Goal: Task Accomplishment & Management: Complete application form

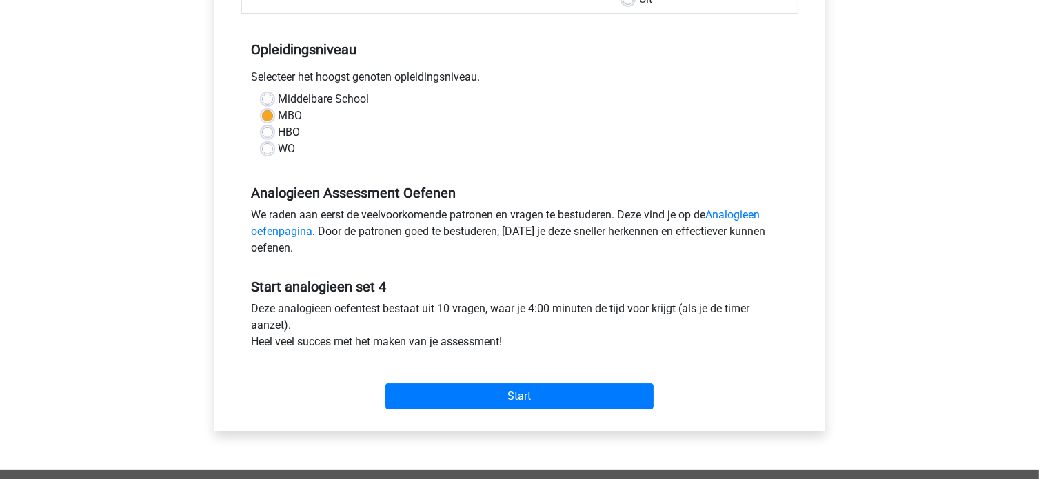
scroll to position [276, 0]
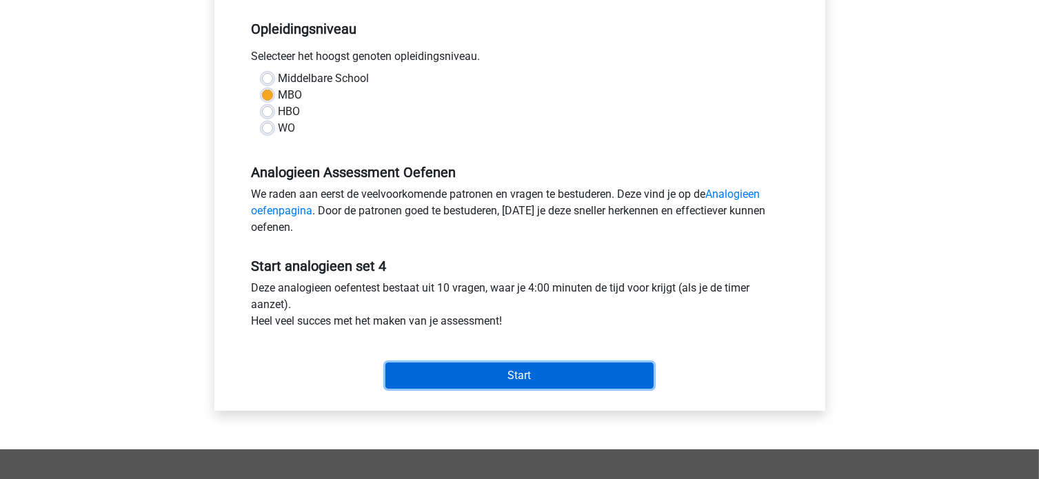
click at [485, 377] on input "Start" at bounding box center [519, 376] width 268 height 26
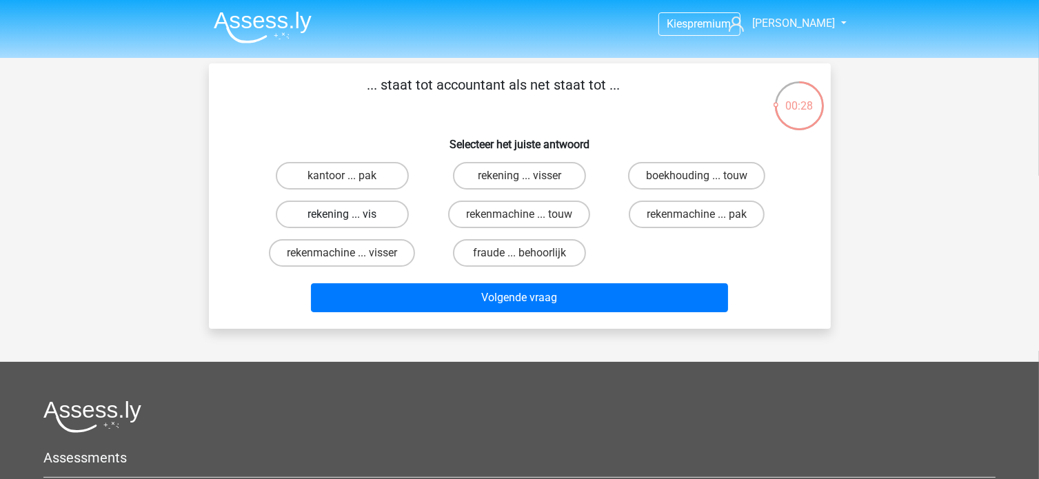
click at [356, 209] on label "rekening ... vis" at bounding box center [342, 215] width 133 height 28
click at [351, 214] on input "rekening ... vis" at bounding box center [346, 218] width 9 height 9
radio input "true"
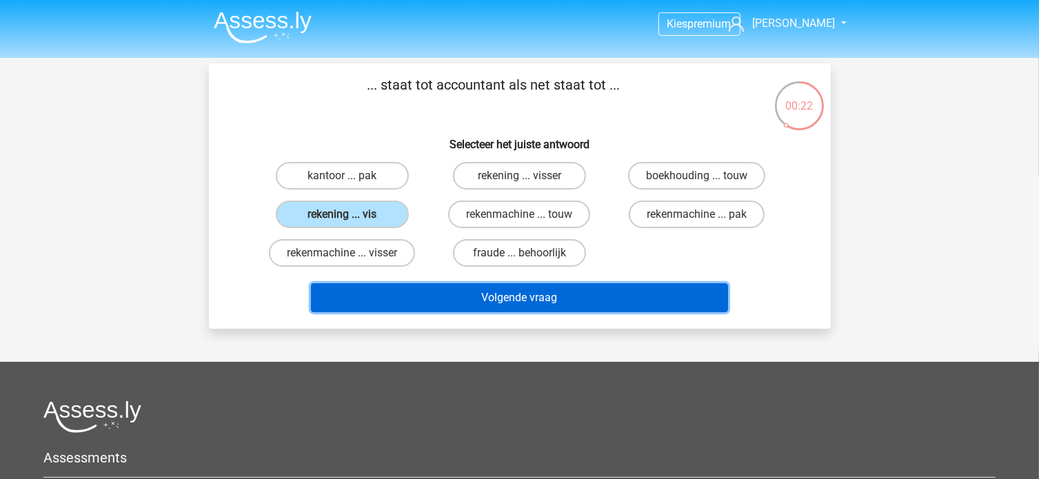
click at [413, 293] on button "Volgende vraag" at bounding box center [519, 297] width 417 height 29
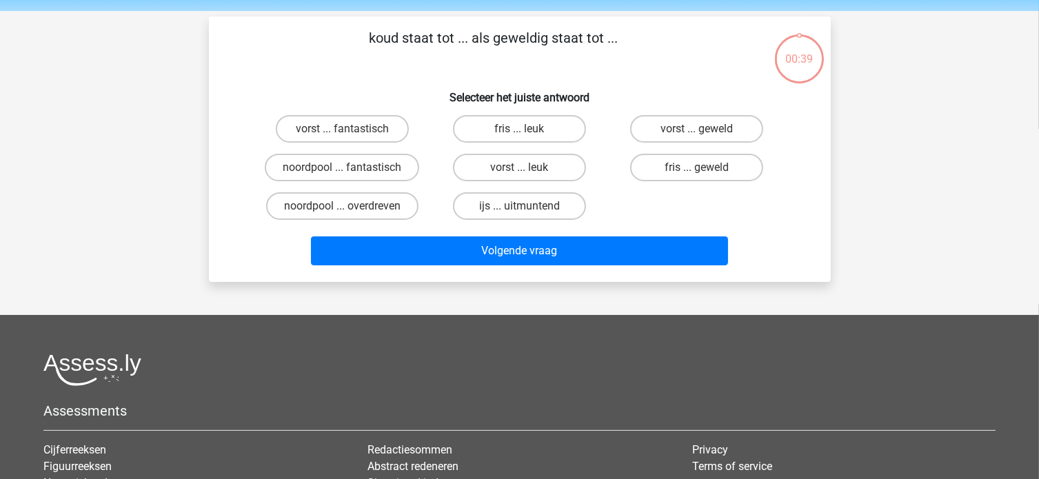
scroll to position [63, 0]
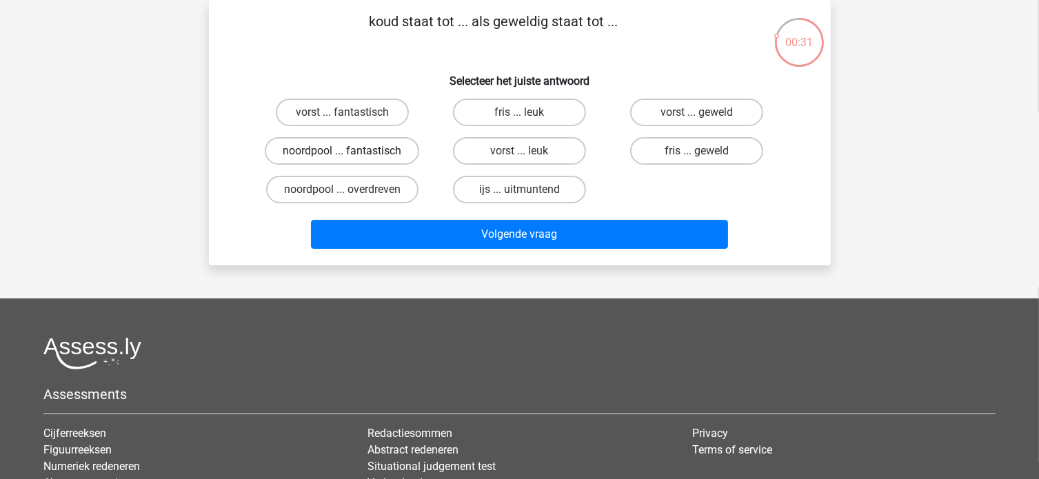
click at [352, 154] on label "noordpool ... fantastisch" at bounding box center [342, 151] width 154 height 28
click at [351, 154] on input "noordpool ... fantastisch" at bounding box center [346, 155] width 9 height 9
radio input "true"
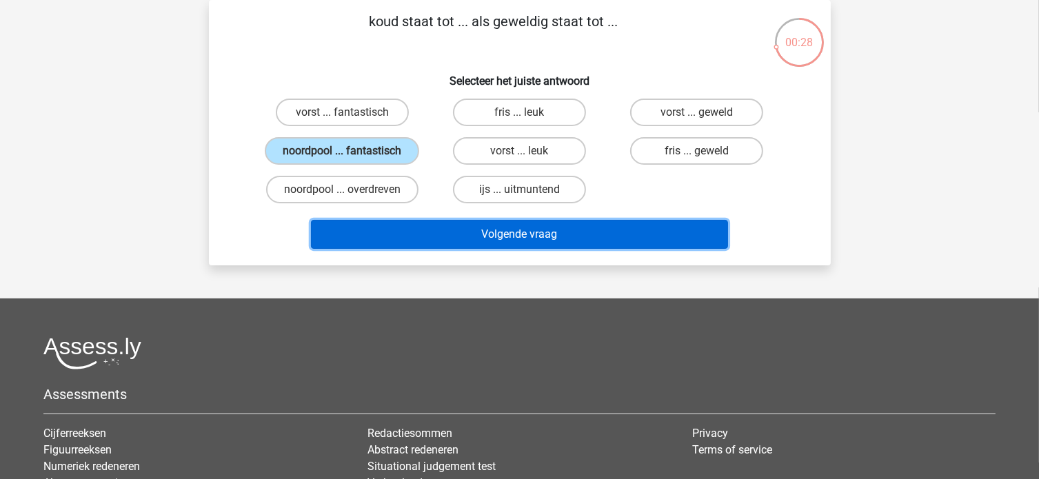
click at [392, 236] on button "Volgende vraag" at bounding box center [519, 234] width 417 height 29
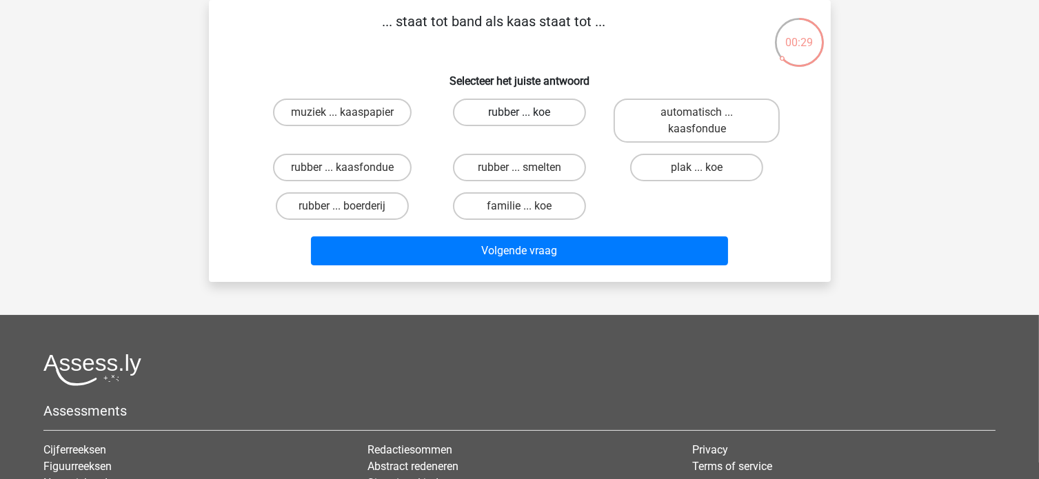
click at [538, 112] on label "rubber ... koe" at bounding box center [519, 113] width 133 height 28
click at [528, 112] on input "rubber ... koe" at bounding box center [523, 116] width 9 height 9
radio input "true"
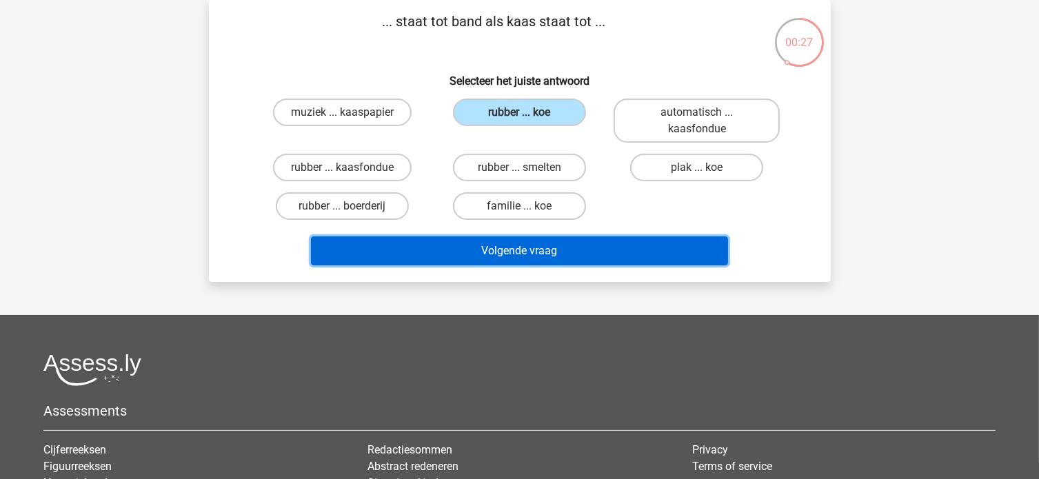
click at [553, 253] on button "Volgende vraag" at bounding box center [519, 250] width 417 height 29
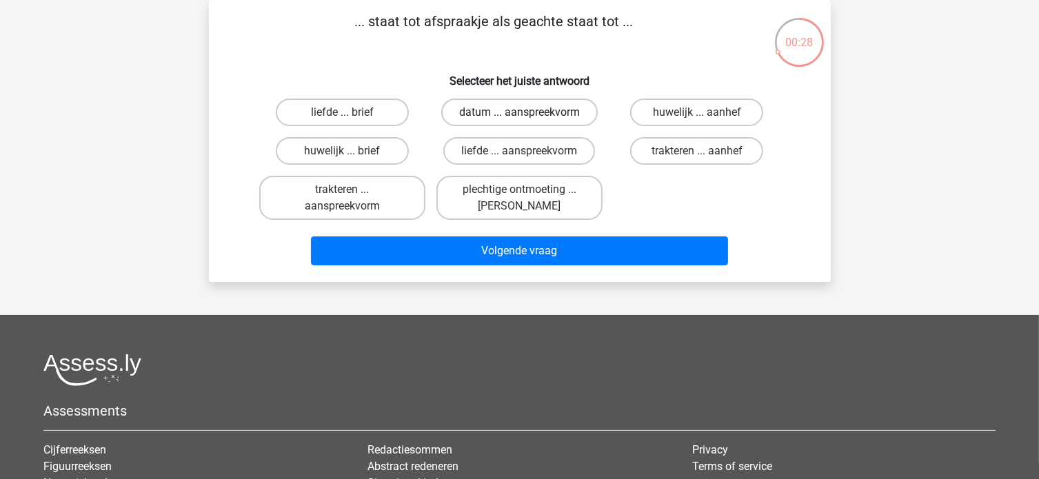
click at [531, 113] on label "datum ... aanspreekvorm" at bounding box center [519, 113] width 156 height 28
click at [528, 113] on input "datum ... aanspreekvorm" at bounding box center [523, 116] width 9 height 9
radio input "true"
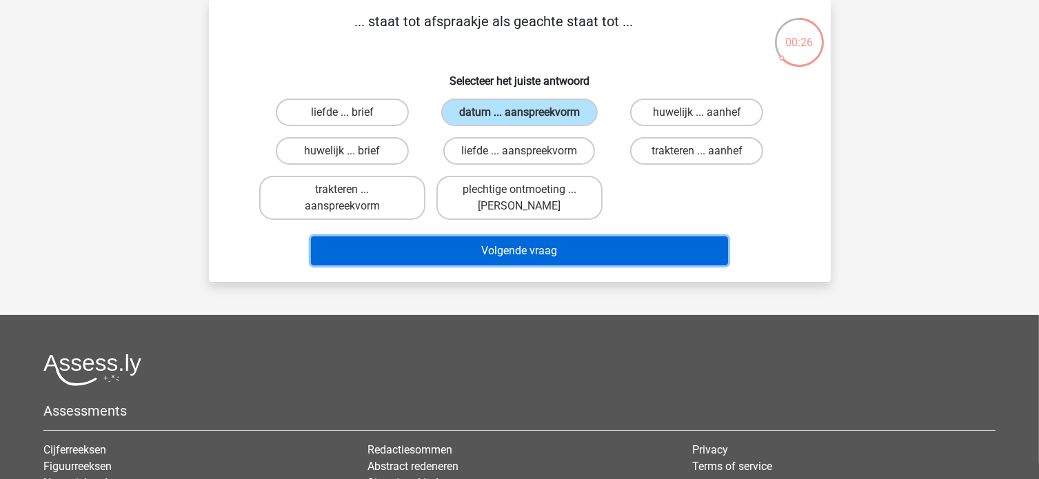
click at [585, 250] on button "Volgende vraag" at bounding box center [519, 250] width 417 height 29
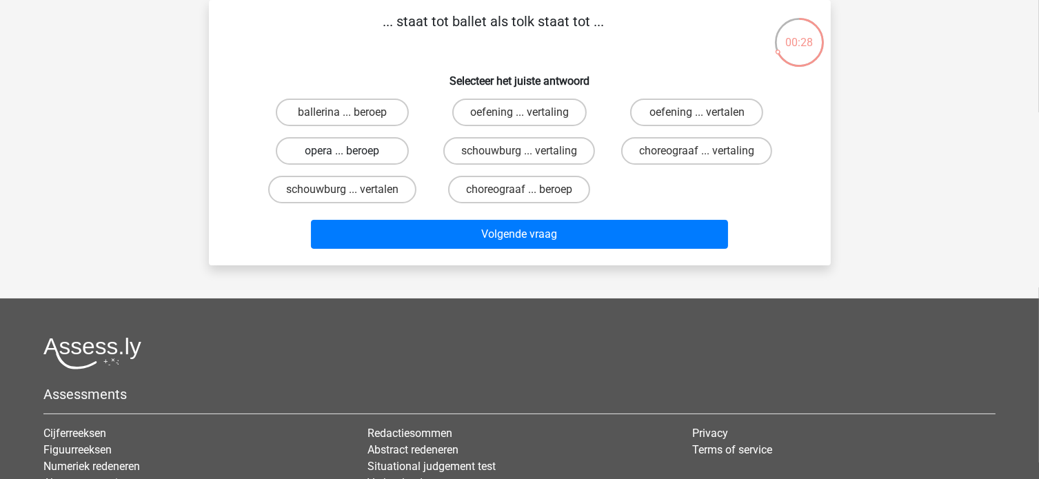
click at [353, 152] on label "opera ... beroep" at bounding box center [342, 151] width 133 height 28
click at [351, 152] on input "opera ... beroep" at bounding box center [346, 155] width 9 height 9
radio input "true"
click at [355, 114] on label "ballerina ... beroep" at bounding box center [342, 113] width 133 height 28
click at [351, 114] on input "ballerina ... beroep" at bounding box center [346, 116] width 9 height 9
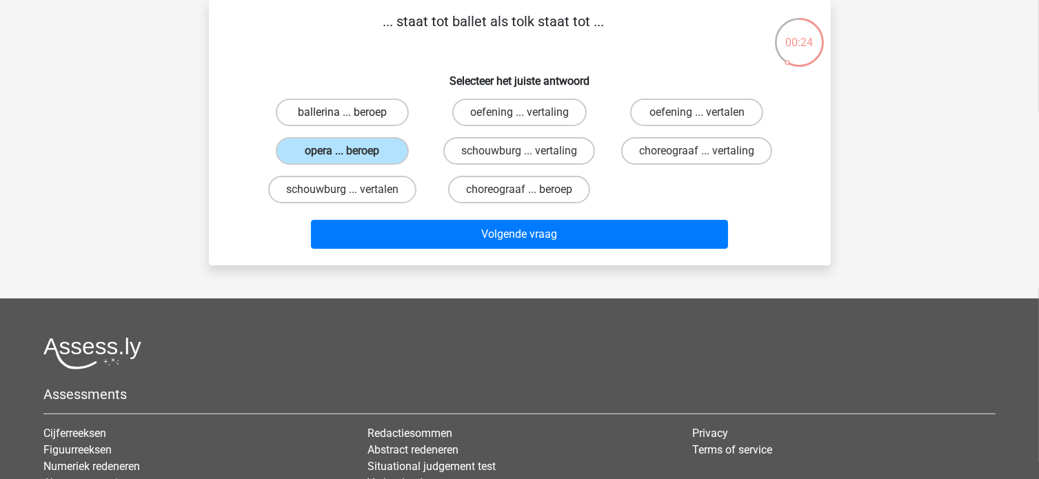
radio input "true"
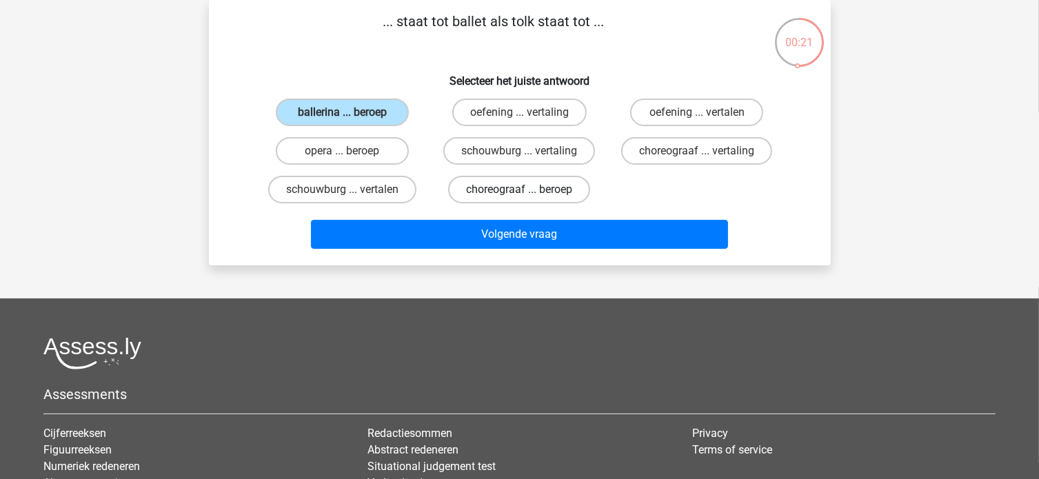
click at [476, 183] on label "choreograaf ... beroep" at bounding box center [519, 190] width 142 height 28
click at [519, 190] on input "choreograaf ... beroep" at bounding box center [523, 194] width 9 height 9
radio input "true"
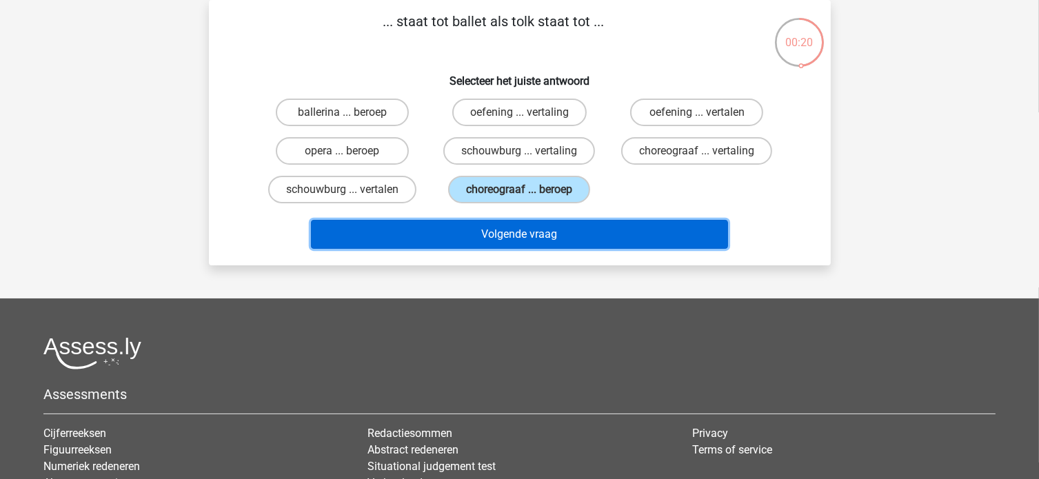
click at [470, 243] on button "Volgende vraag" at bounding box center [519, 234] width 417 height 29
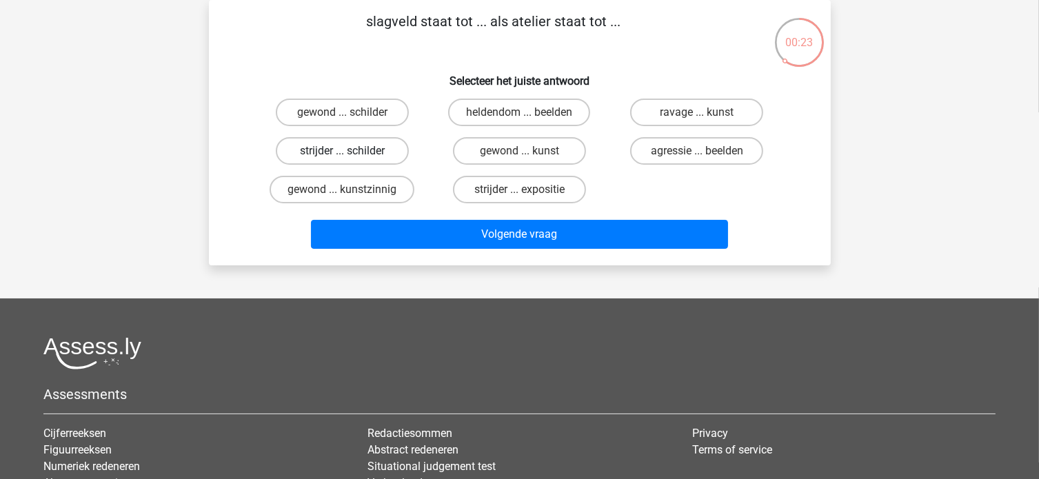
click at [380, 156] on label "strijder ... schilder" at bounding box center [342, 151] width 133 height 28
click at [351, 156] on input "strijder ... schilder" at bounding box center [346, 155] width 9 height 9
radio input "true"
click at [378, 111] on label "gewond ... schilder" at bounding box center [342, 113] width 133 height 28
click at [351, 112] on input "gewond ... schilder" at bounding box center [346, 116] width 9 height 9
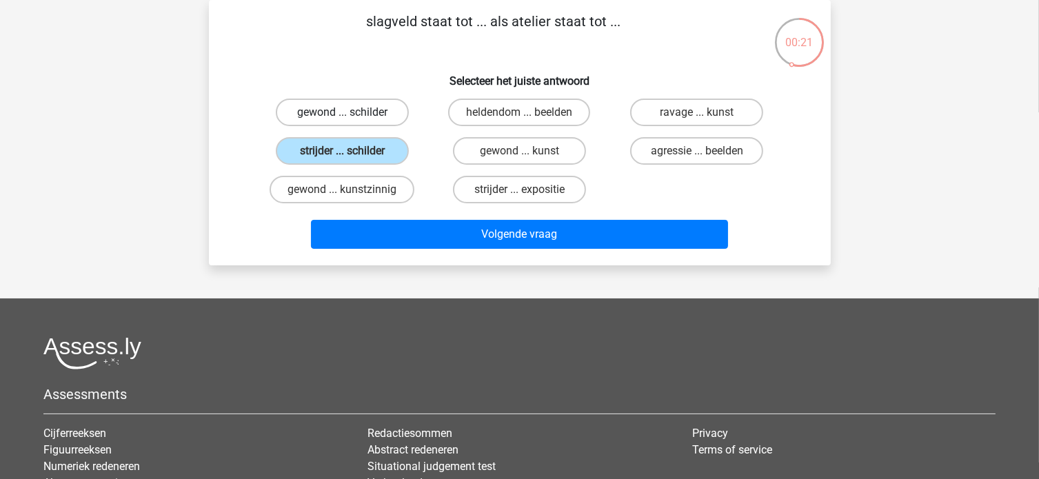
radio input "true"
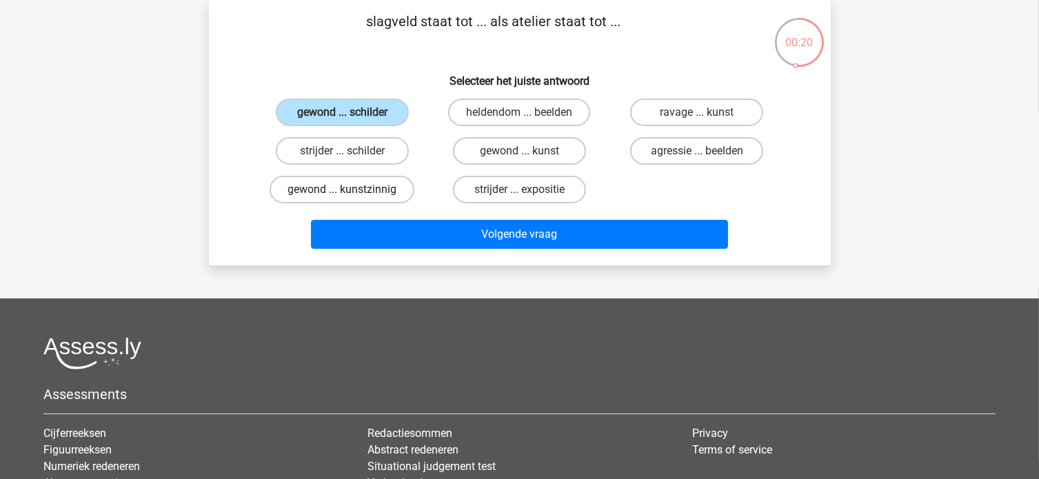
click at [387, 185] on label "gewond ... kunstzinnig" at bounding box center [342, 190] width 145 height 28
click at [351, 190] on input "gewond ... kunstzinnig" at bounding box center [346, 194] width 9 height 9
radio input "true"
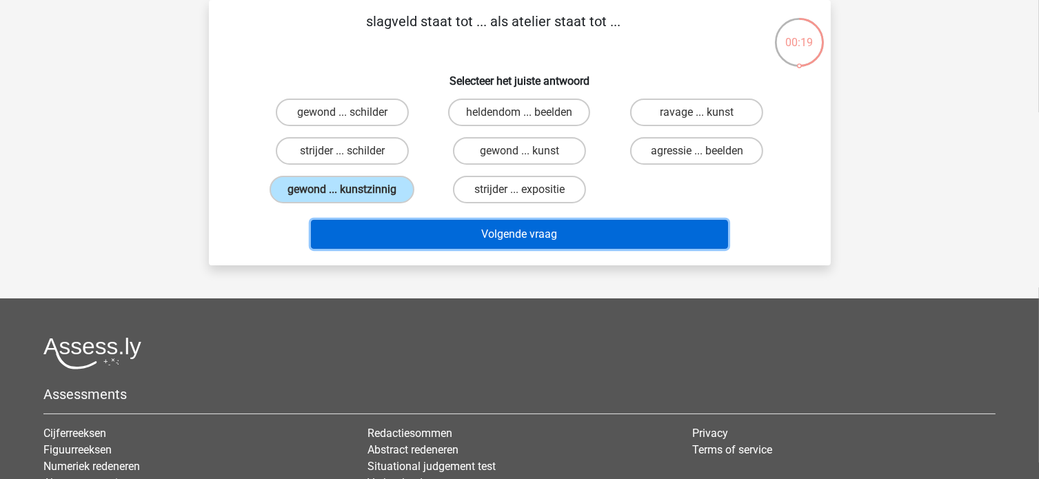
click at [423, 230] on button "Volgende vraag" at bounding box center [519, 234] width 417 height 29
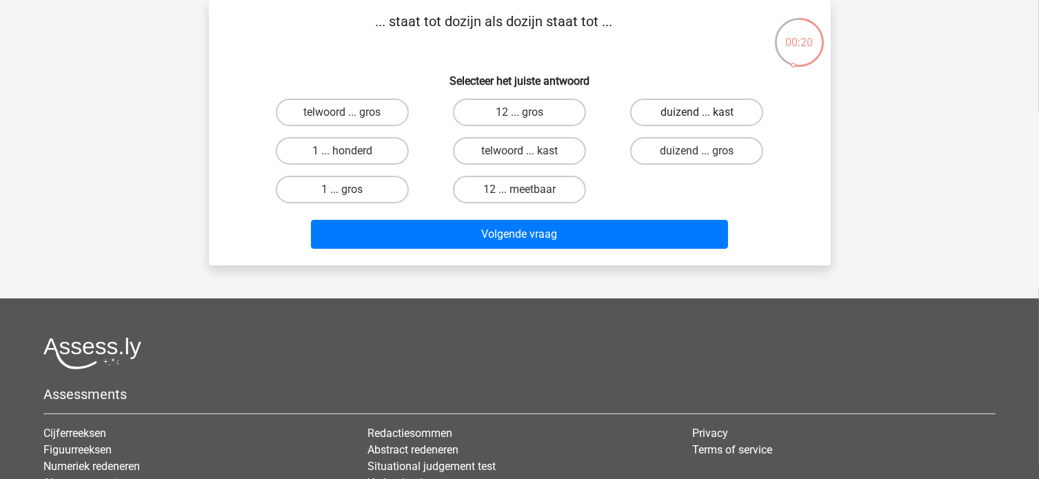
click at [715, 117] on label "duizend ... kast" at bounding box center [696, 113] width 133 height 28
click at [706, 117] on input "duizend ... kast" at bounding box center [701, 116] width 9 height 9
radio input "true"
click at [567, 123] on label "12 ... gros" at bounding box center [519, 113] width 133 height 28
click at [528, 121] on input "12 ... gros" at bounding box center [523, 116] width 9 height 9
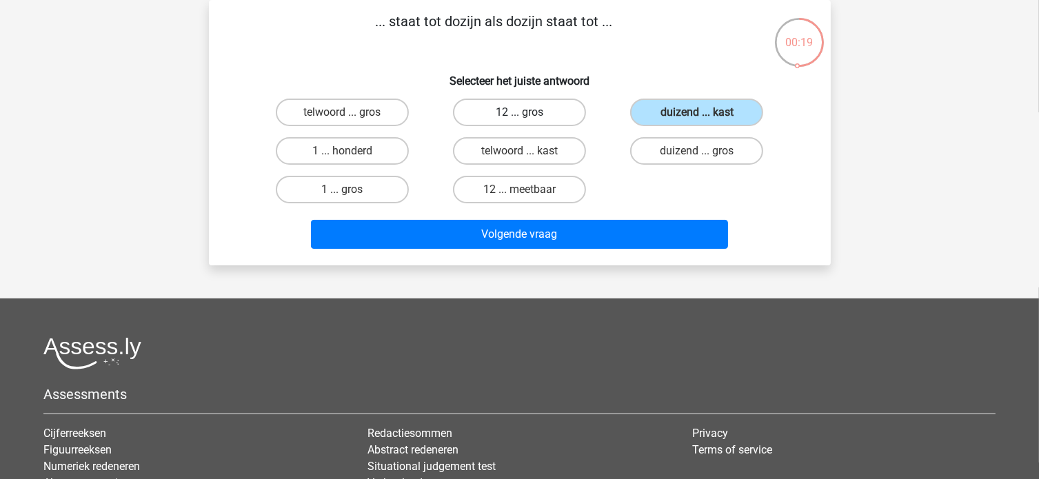
radio input "true"
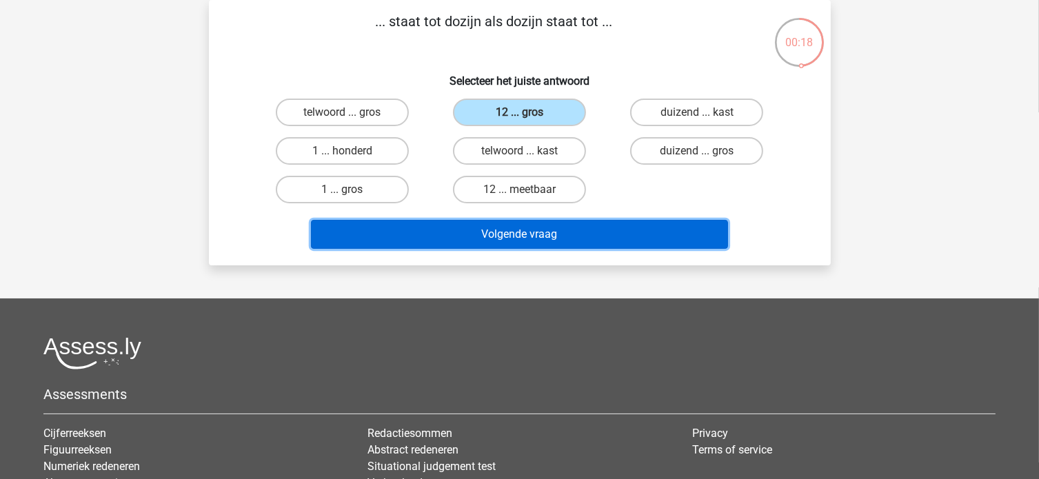
click at [558, 229] on button "Volgende vraag" at bounding box center [519, 234] width 417 height 29
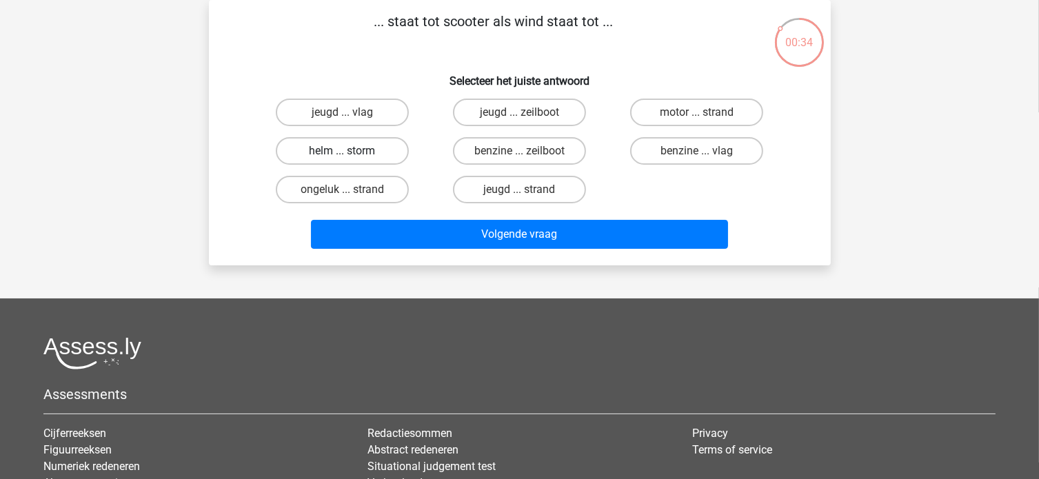
click at [384, 154] on label "helm ... storm" at bounding box center [342, 151] width 133 height 28
click at [351, 154] on input "helm ... storm" at bounding box center [346, 155] width 9 height 9
radio input "true"
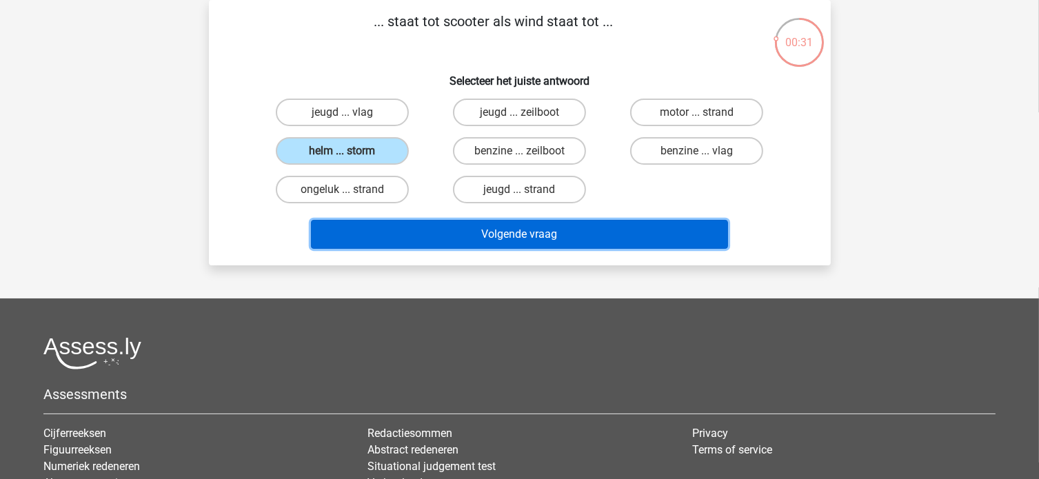
click at [481, 232] on button "Volgende vraag" at bounding box center [519, 234] width 417 height 29
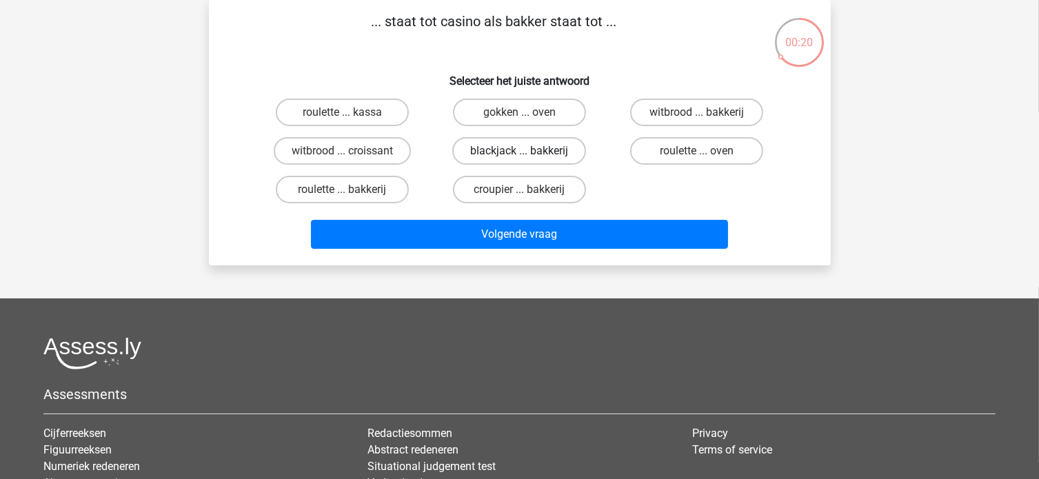
click at [529, 152] on label "blackjack ... bakkerij" at bounding box center [519, 151] width 134 height 28
click at [528, 152] on input "blackjack ... bakkerij" at bounding box center [523, 155] width 9 height 9
radio input "true"
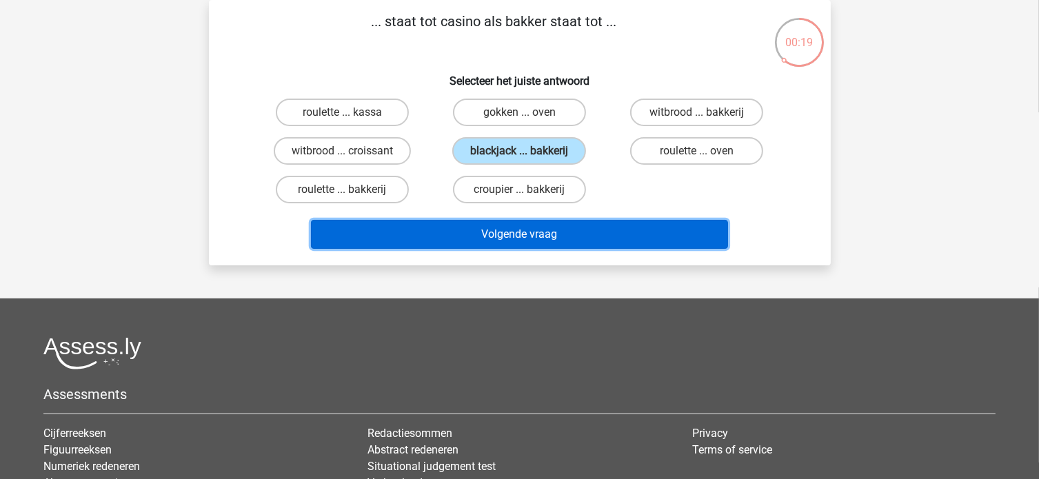
click at [540, 228] on button "Volgende vraag" at bounding box center [519, 234] width 417 height 29
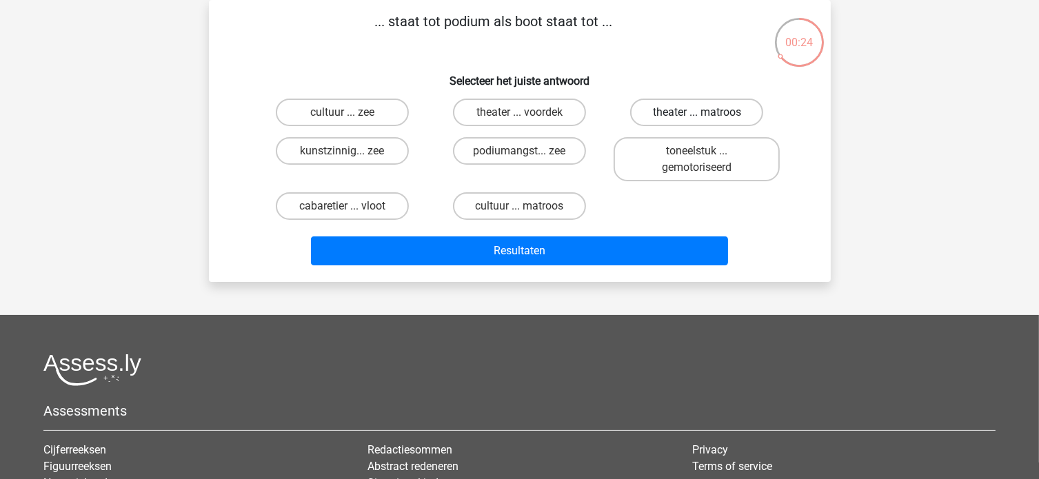
click at [667, 110] on label "theater ... matroos" at bounding box center [696, 113] width 133 height 28
click at [697, 112] on input "theater ... matroos" at bounding box center [701, 116] width 9 height 9
radio input "true"
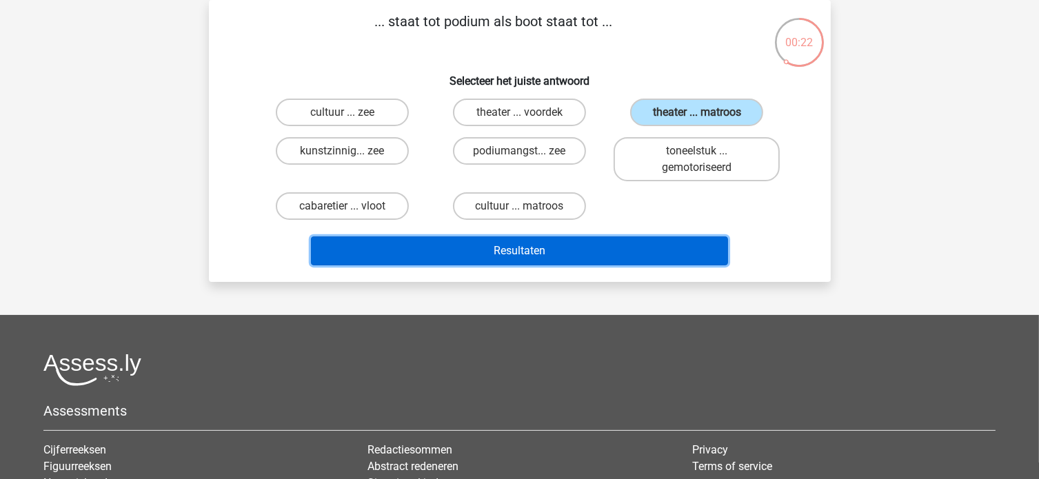
click at [582, 244] on button "Resultaten" at bounding box center [519, 250] width 417 height 29
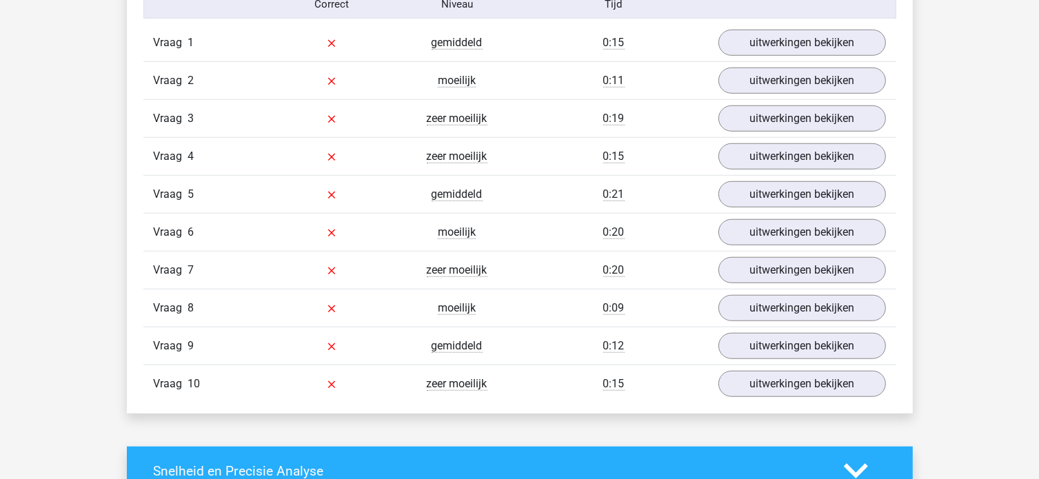
scroll to position [1172, 0]
